Goal: Navigation & Orientation: Find specific page/section

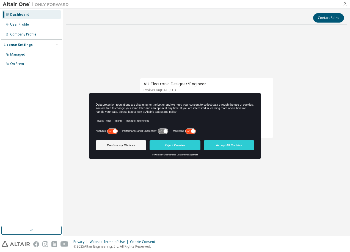
click at [219, 144] on button "Accept All Cookies" at bounding box center [229, 145] width 51 height 10
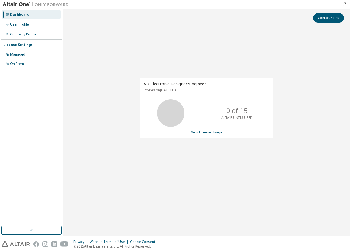
click at [205, 54] on div "AU Electronic Designer/Engineer Expires on September 30, 2026 UTC 0 of 15 ALTAI…" at bounding box center [206, 110] width 281 height 163
click at [180, 190] on div "AU Electronic Designer/Engineer Expires on September 30, 2026 UTC 0 of 15 ALTAI…" at bounding box center [206, 110] width 281 height 163
click at [208, 63] on div "AU Electronic Designer/Engineer Expires on September 30, 2026 UTC 10 of 15 ALTA…" at bounding box center [206, 110] width 281 height 163
click at [202, 132] on link "View License Usage" at bounding box center [206, 132] width 31 height 5
click at [220, 67] on div "AU Electronic Designer/Engineer Expires on September 30, 2026 UTC 10 of 15 ALTA…" at bounding box center [206, 110] width 281 height 163
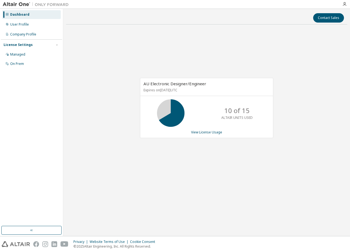
click at [21, 15] on div "Dashboard" at bounding box center [19, 14] width 19 height 4
click at [18, 25] on div "User Profile" at bounding box center [19, 24] width 19 height 4
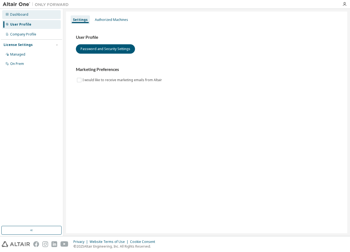
click at [17, 15] on div "Dashboard" at bounding box center [19, 14] width 18 height 4
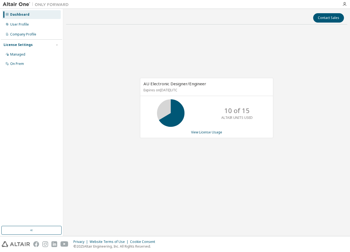
click at [175, 158] on div "AU Electronic Designer/Engineer Expires on September 30, 2026 UTC 10 of 15 ALTA…" at bounding box center [206, 110] width 281 height 163
